Goal: Task Accomplishment & Management: Manage account settings

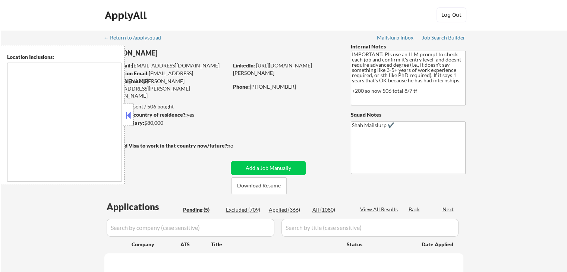
select select ""pending""
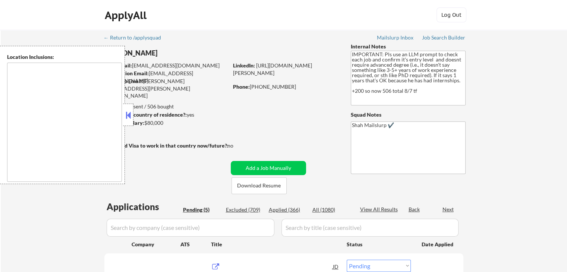
type textarea "[GEOGRAPHIC_DATA], [GEOGRAPHIC_DATA] [GEOGRAPHIC_DATA], [GEOGRAPHIC_DATA] [GEOG…"
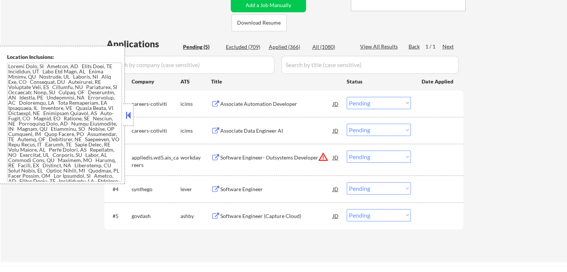
scroll to position [186, 0]
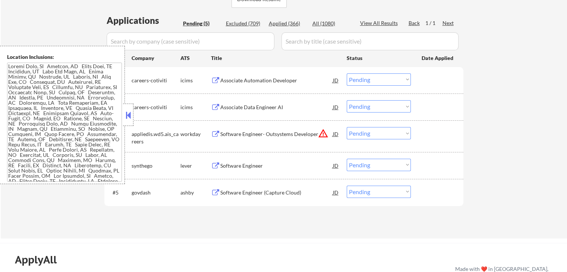
click at [212, 80] on button at bounding box center [215, 80] width 9 height 7
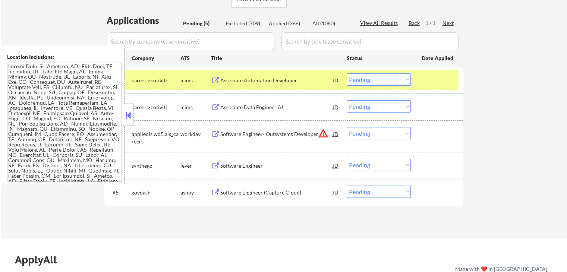
click at [214, 108] on button at bounding box center [215, 107] width 9 height 7
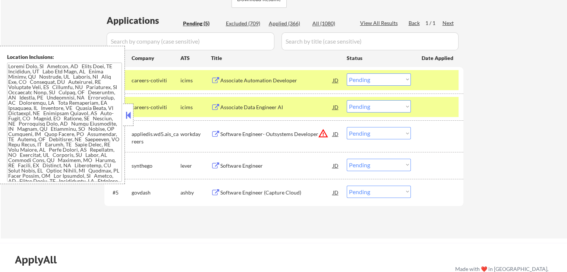
scroll to position [224, 0]
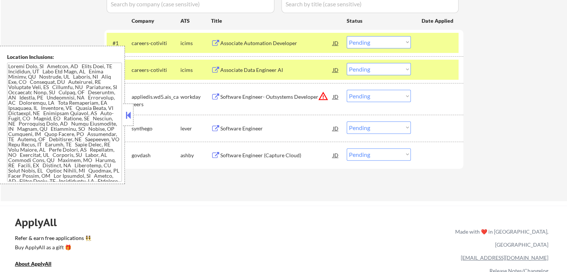
click at [372, 70] on select "Choose an option... Pending Applied Excluded (Questions) Excluded (Expired) Exc…" at bounding box center [379, 69] width 64 height 12
click at [347, 63] on select "Choose an option... Pending Applied Excluded (Questions) Excluded (Expired) Exc…" at bounding box center [379, 69] width 64 height 12
select select ""pending""
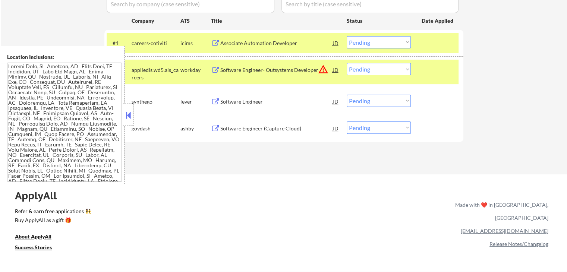
click at [367, 41] on select "Choose an option... Pending Applied Excluded (Questions) Excluded (Expired) Exc…" at bounding box center [379, 42] width 64 height 12
click at [347, 36] on select "Choose an option... Pending Applied Excluded (Questions) Excluded (Expired) Exc…" at bounding box center [379, 42] width 64 height 12
click at [216, 70] on button at bounding box center [215, 70] width 9 height 7
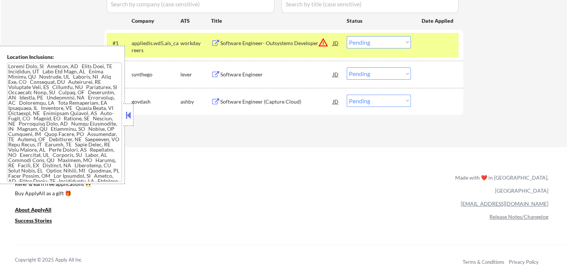
click at [373, 42] on select "Choose an option... Pending Applied Excluded (Questions) Excluded (Expired) Exc…" at bounding box center [379, 42] width 64 height 12
click at [347, 36] on select "Choose an option... Pending Applied Excluded (Questions) Excluded (Expired) Exc…" at bounding box center [379, 42] width 64 height 12
click at [215, 74] on button at bounding box center [215, 74] width 9 height 7
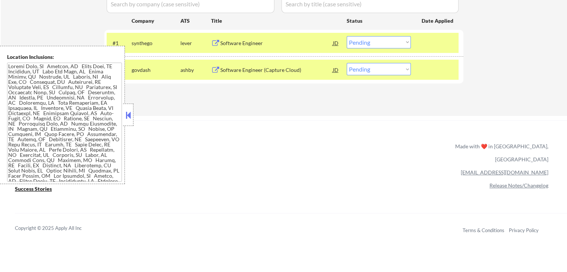
click at [365, 43] on select "Choose an option... Pending Applied Excluded (Questions) Excluded (Expired) Exc…" at bounding box center [379, 42] width 64 height 12
click at [347, 36] on select "Choose an option... Pending Applied Excluded (Questions) Excluded (Expired) Exc…" at bounding box center [379, 42] width 64 height 12
click at [215, 72] on button at bounding box center [215, 70] width 9 height 7
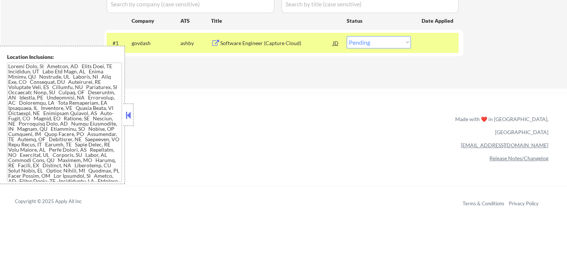
click at [364, 45] on select "Choose an option... Pending Applied Excluded (Questions) Excluded (Expired) Exc…" at bounding box center [379, 42] width 64 height 12
select select ""applied""
click at [347, 36] on select "Choose an option... Pending Applied Excluded (Questions) Excluded (Expired) Exc…" at bounding box center [379, 42] width 64 height 12
